Goal: Task Accomplishment & Management: Manage account settings

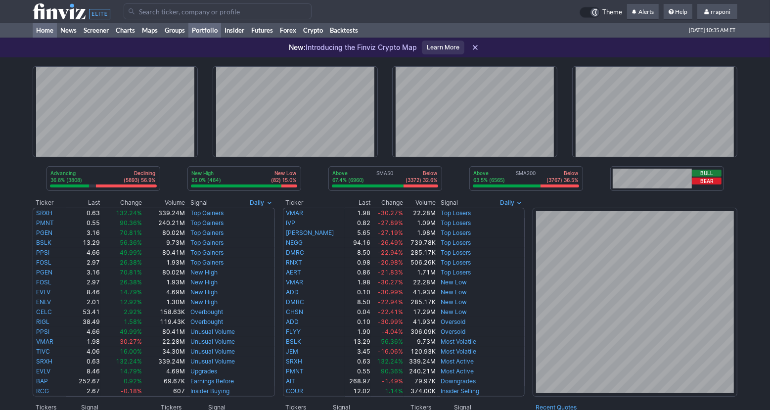
click at [218, 28] on link "Portfolio" at bounding box center [204, 30] width 33 height 15
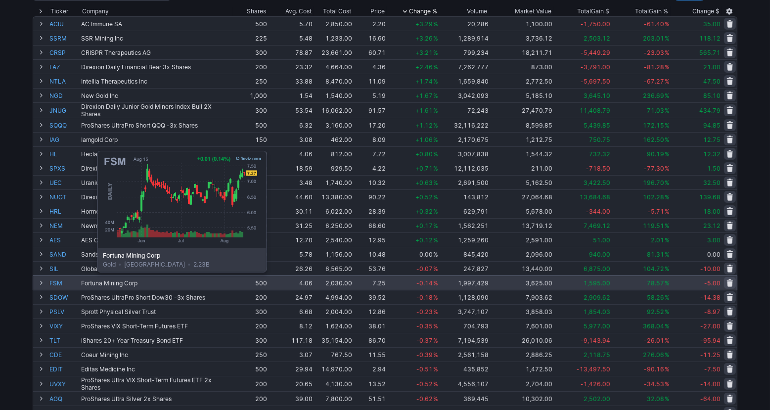
scroll to position [37, 0]
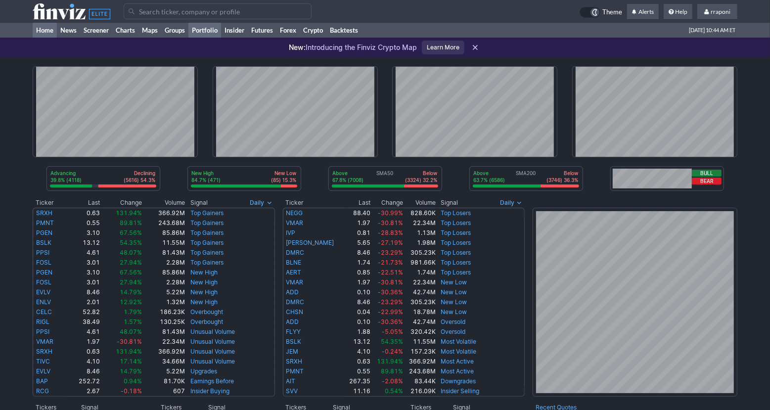
click at [198, 34] on link "Portfolio" at bounding box center [204, 30] width 33 height 15
